Goal: Complete application form: Complete application form

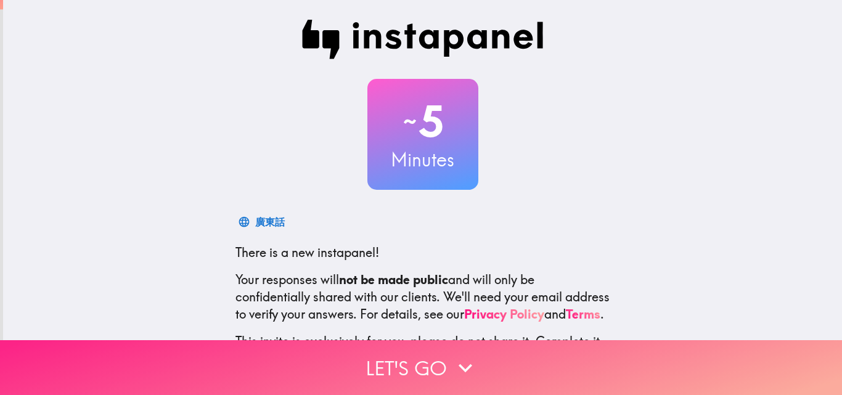
click at [442, 366] on button "Let's go" at bounding box center [421, 367] width 842 height 55
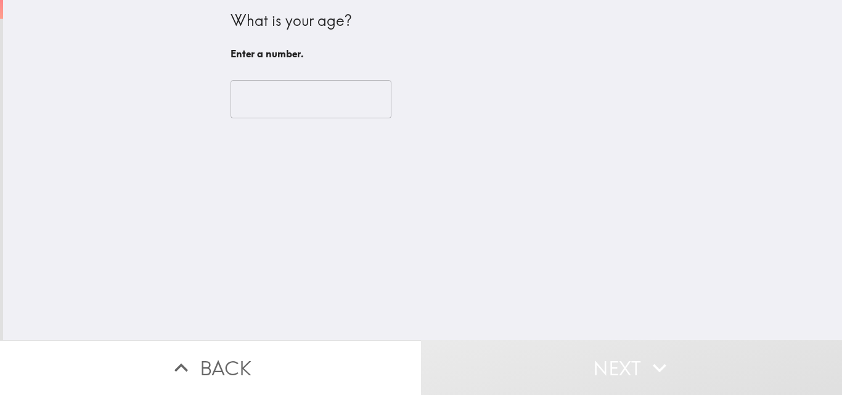
click at [289, 91] on input "number" at bounding box center [311, 99] width 161 height 38
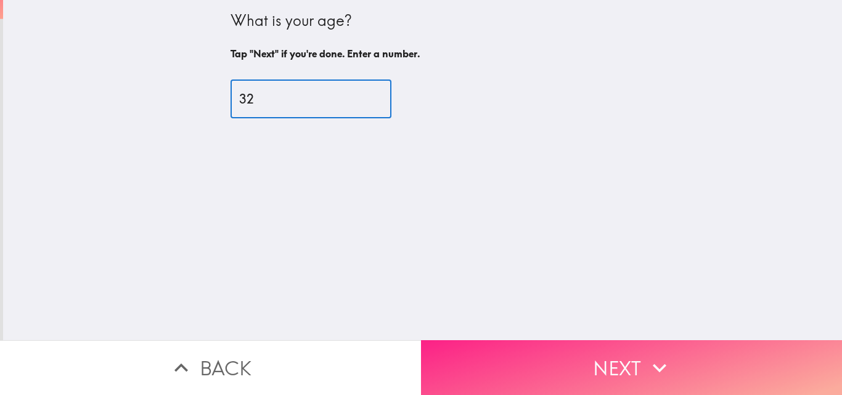
type input "32"
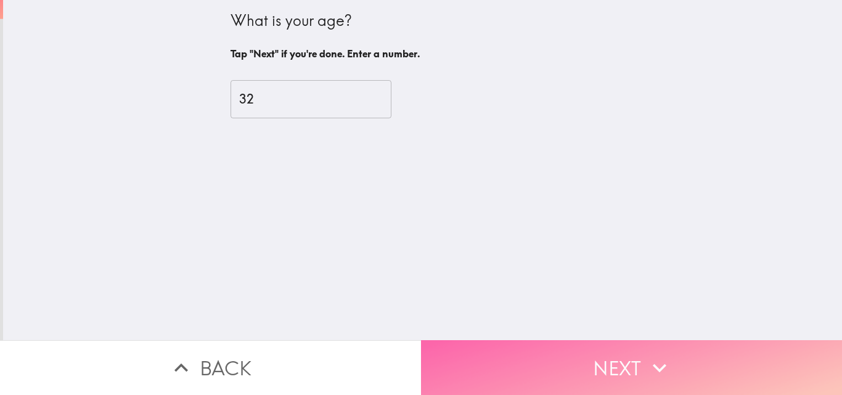
click at [555, 350] on button "Next" at bounding box center [631, 367] width 421 height 55
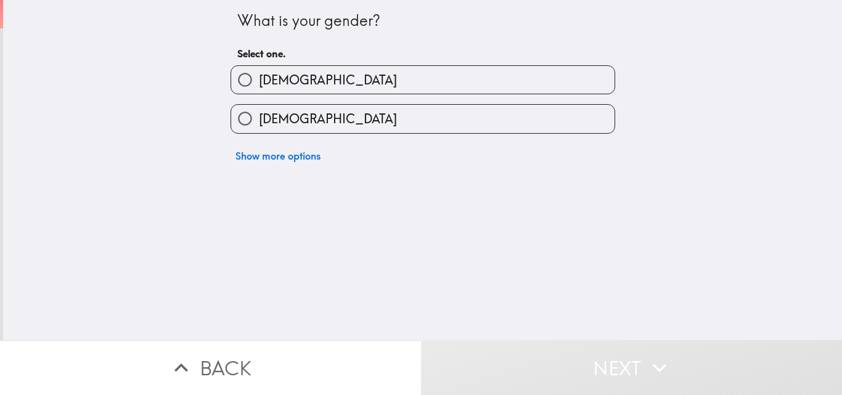
click at [363, 75] on label "[DEMOGRAPHIC_DATA]" at bounding box center [422, 80] width 383 height 28
click at [259, 75] on input "[DEMOGRAPHIC_DATA]" at bounding box center [245, 80] width 28 height 28
radio input "true"
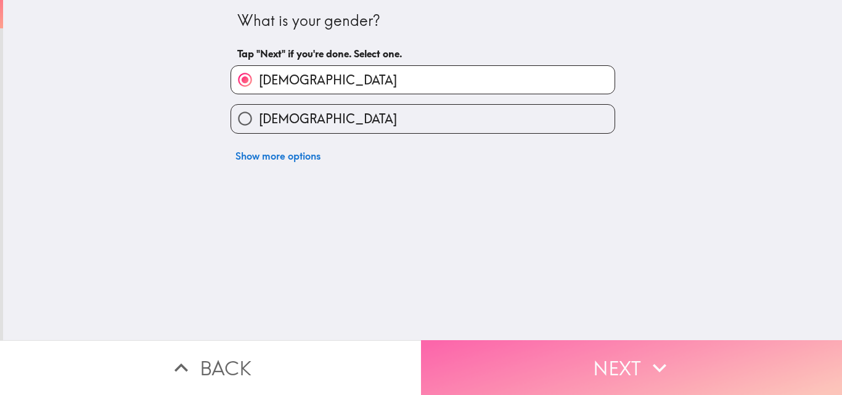
click at [562, 367] on button "Next" at bounding box center [631, 367] width 421 height 55
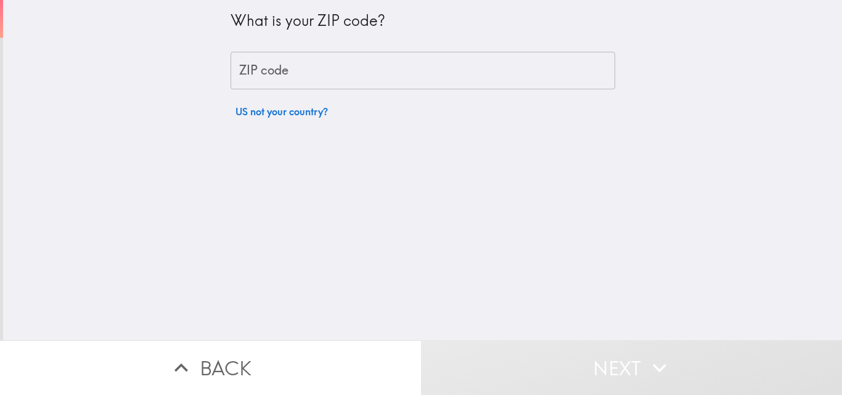
click at [347, 84] on input "ZIP code" at bounding box center [423, 71] width 385 height 38
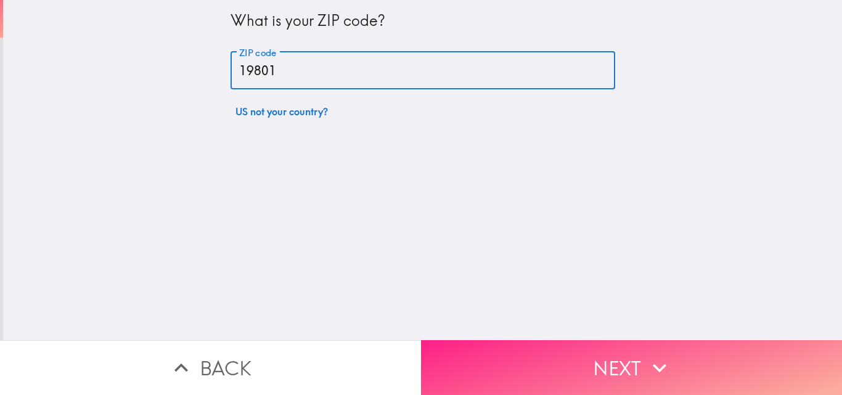
type input "19801"
click at [619, 355] on button "Next" at bounding box center [631, 367] width 421 height 55
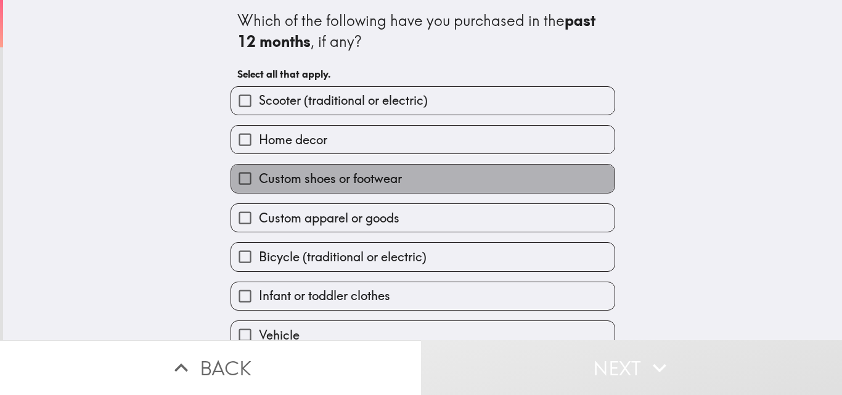
click at [431, 178] on label "Custom shoes or footwear" at bounding box center [422, 179] width 383 height 28
click at [259, 178] on input "Custom shoes or footwear" at bounding box center [245, 179] width 28 height 28
checkbox input "true"
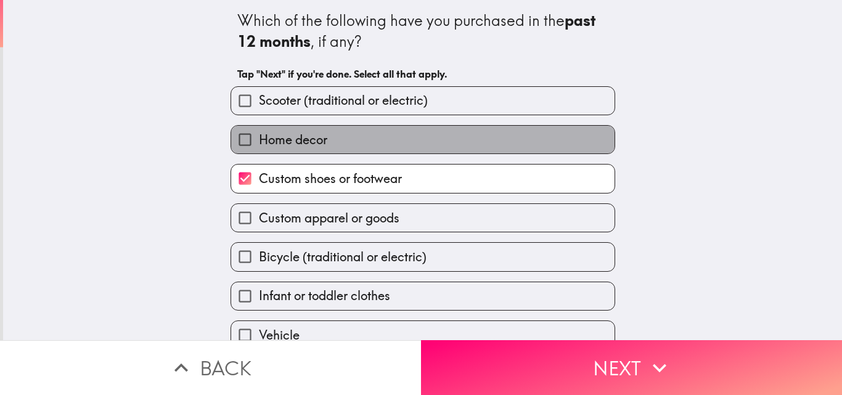
click at [444, 142] on label "Home decor" at bounding box center [422, 140] width 383 height 28
click at [259, 142] on input "Home decor" at bounding box center [245, 140] width 28 height 28
checkbox input "true"
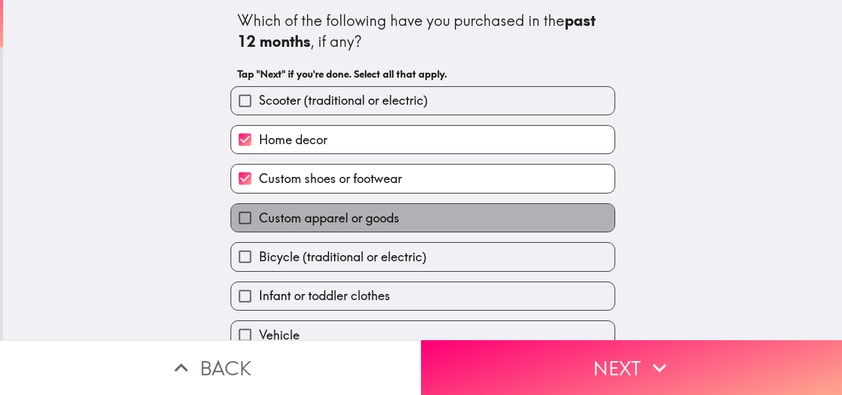
click at [435, 217] on label "Custom apparel or goods" at bounding box center [422, 218] width 383 height 28
click at [259, 217] on input "Custom apparel or goods" at bounding box center [245, 218] width 28 height 28
checkbox input "true"
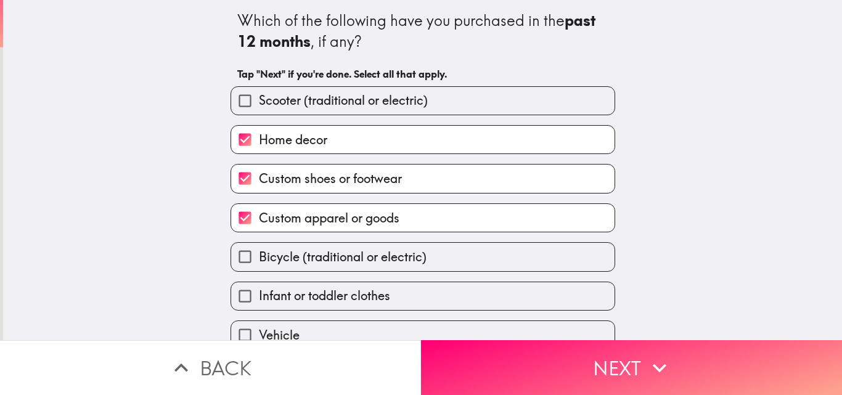
click at [456, 298] on label "Infant or toddler clothes" at bounding box center [422, 296] width 383 height 28
click at [259, 298] on input "Infant or toddler clothes" at bounding box center [245, 296] width 28 height 28
checkbox input "true"
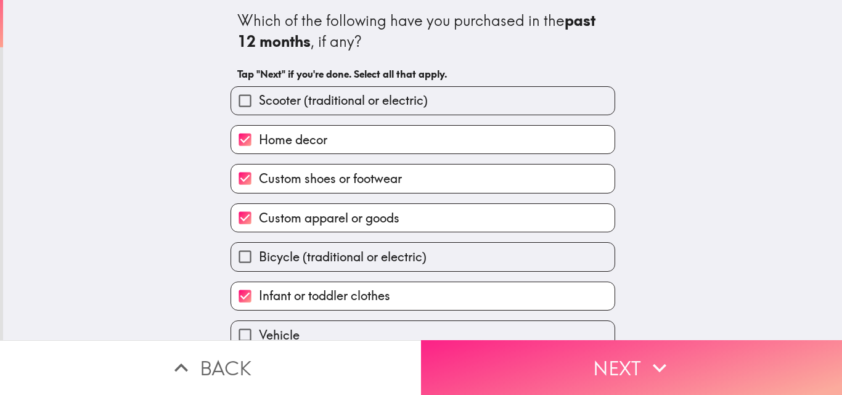
click at [658, 377] on button "Next" at bounding box center [631, 367] width 421 height 55
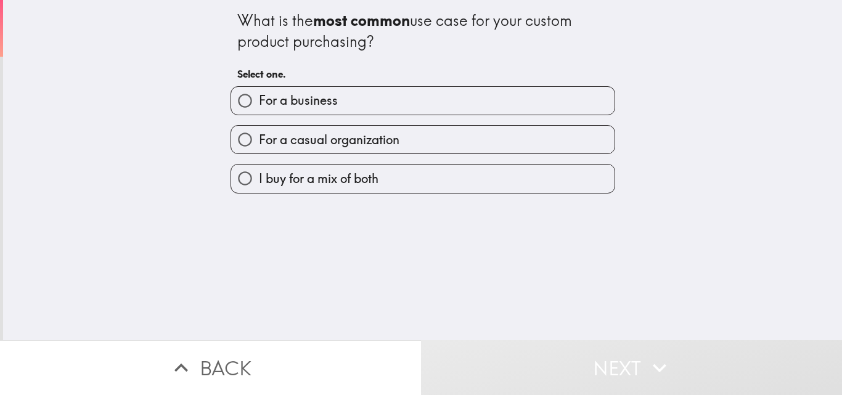
click at [400, 179] on label "I buy for a mix of both" at bounding box center [422, 179] width 383 height 28
click at [259, 179] on input "I buy for a mix of both" at bounding box center [245, 179] width 28 height 28
radio input "true"
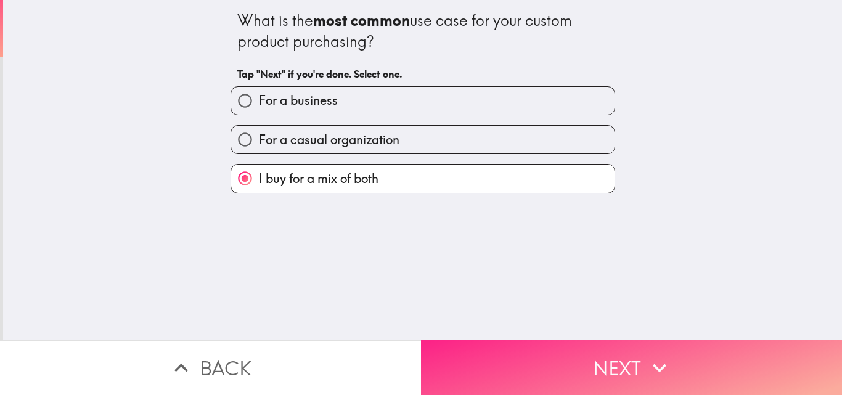
click at [568, 351] on button "Next" at bounding box center [631, 367] width 421 height 55
